Goal: Information Seeking & Learning: Learn about a topic

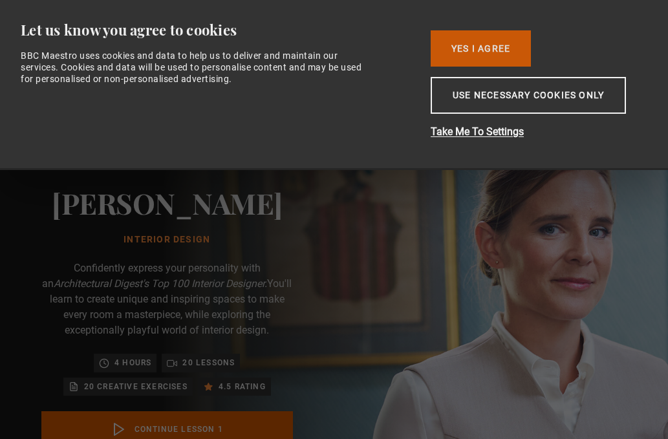
click at [482, 41] on button "Yes I Agree" at bounding box center [481, 48] width 100 height 36
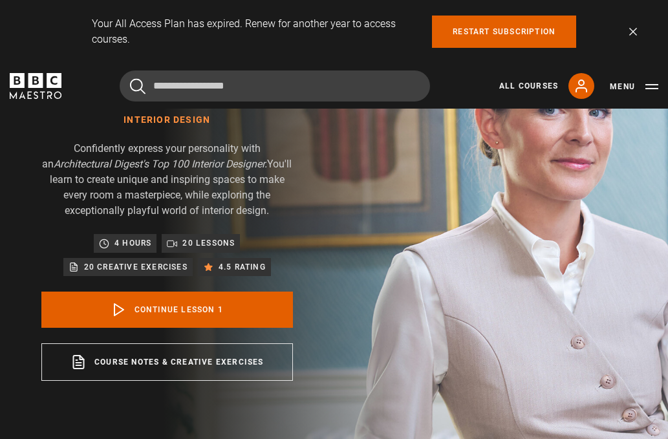
scroll to position [129, 0]
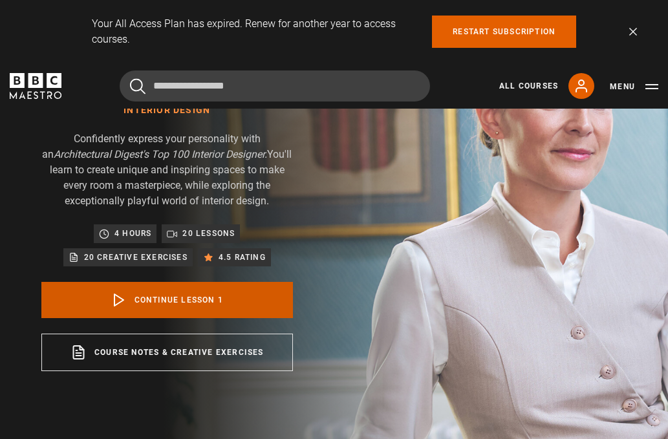
click at [135, 303] on link "Continue lesson 1" at bounding box center [167, 300] width 252 height 36
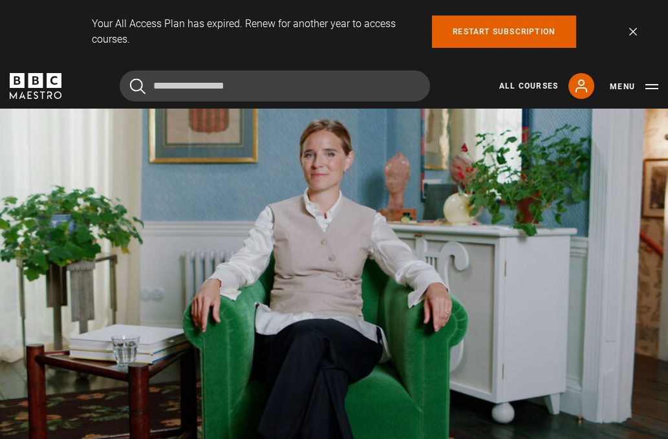
scroll to position [600, 0]
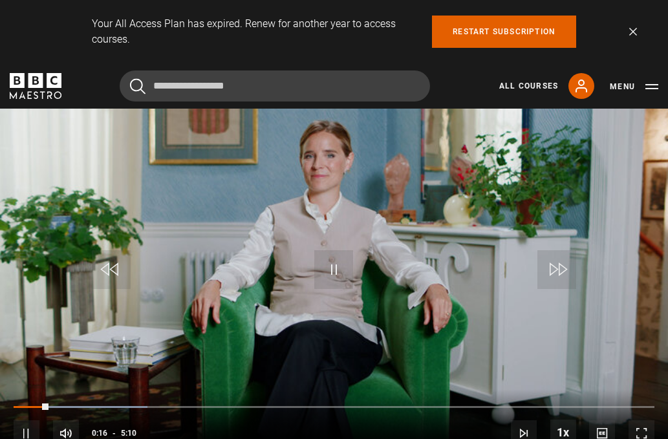
click at [637, 28] on div "Your All Access Plan has expired. Renew for another year to access courses. Res…" at bounding box center [334, 31] width 668 height 63
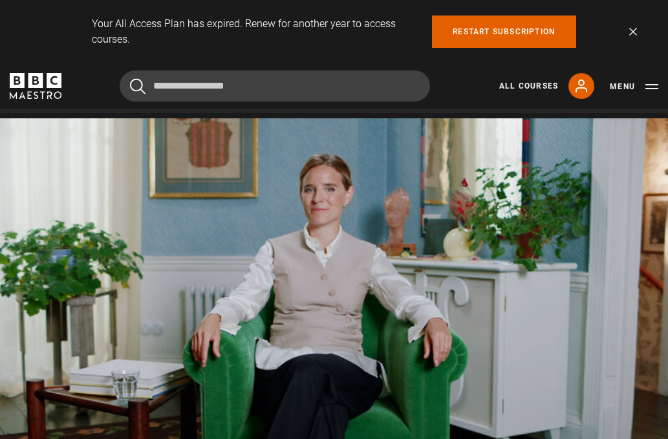
scroll to position [565, 0]
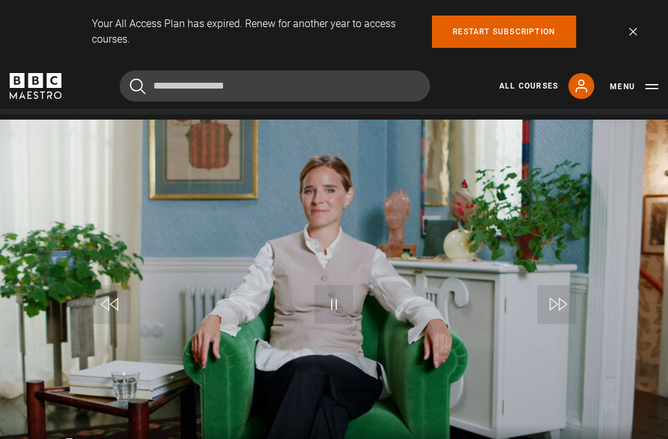
click at [635, 27] on div "Your All Access Plan has expired. Renew for another year to access courses. Res…" at bounding box center [334, 32] width 606 height 32
click at [632, 30] on link "Dismiss" at bounding box center [633, 32] width 8 height 8
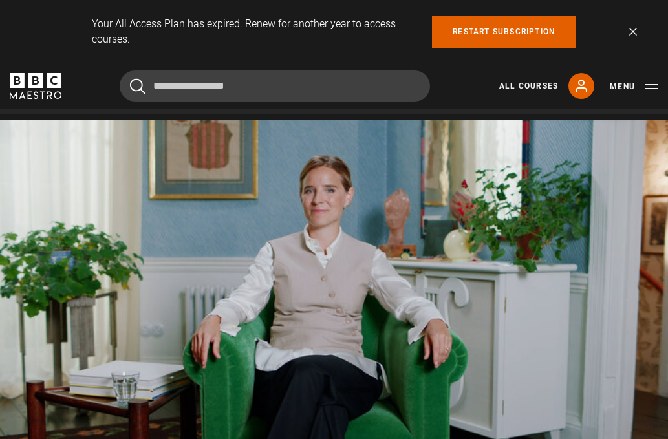
click at [632, 30] on link "Dismiss" at bounding box center [633, 32] width 8 height 8
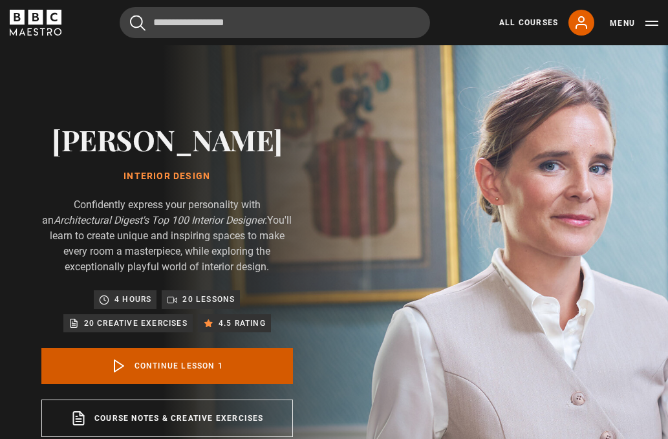
click at [228, 371] on link "Continue lesson 1" at bounding box center [167, 366] width 252 height 36
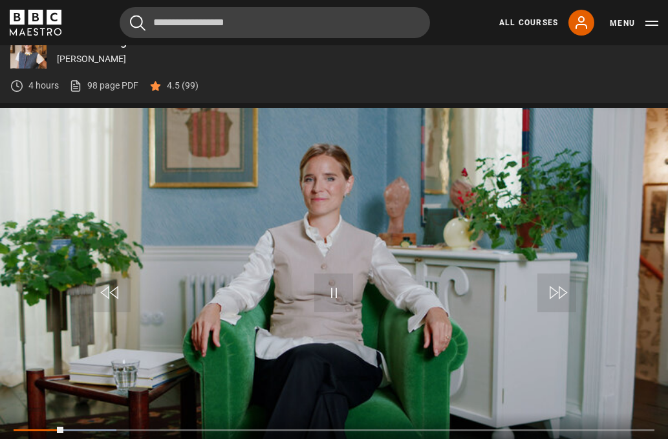
scroll to position [557, 0]
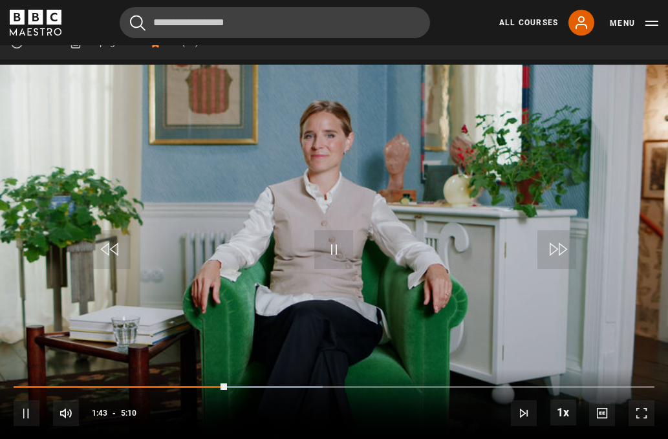
click at [330, 247] on span "Video Player" at bounding box center [333, 249] width 39 height 39
